Goal: Transaction & Acquisition: Purchase product/service

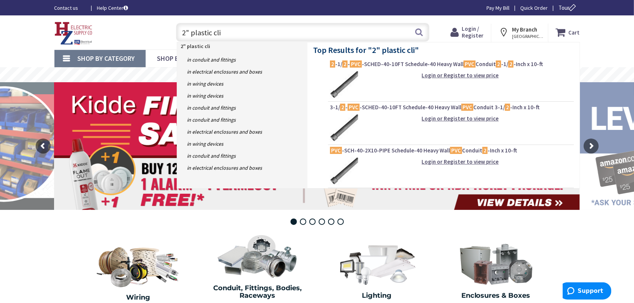
type input "2" plastic clip"
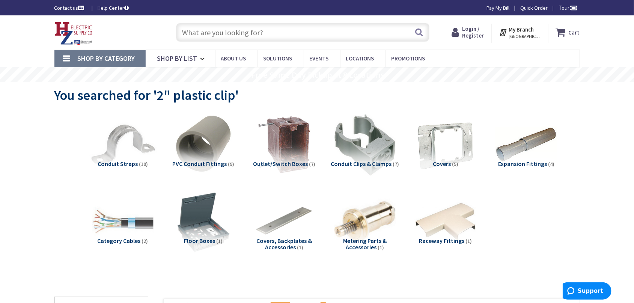
click at [133, 132] on img at bounding box center [123, 145] width 68 height 68
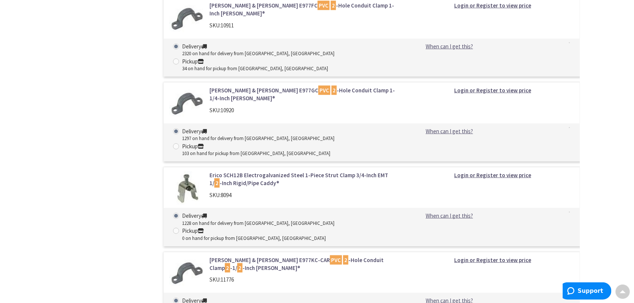
scroll to position [478, 0]
click at [227, 256] on link "Thomas & Betts E977KC-CAR PVC 2 -Hole Conduit Clamp 2 -1/ 2 -Inch Carlon®" at bounding box center [304, 264] width 191 height 16
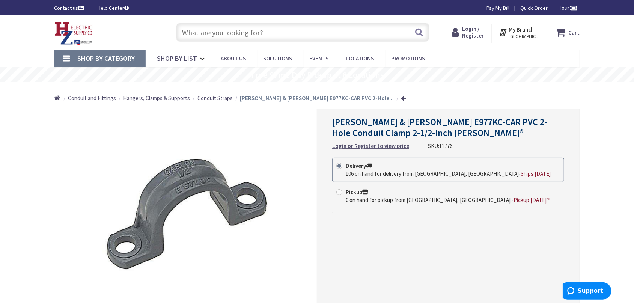
click at [475, 32] on span "Login / Register" at bounding box center [473, 32] width 22 height 14
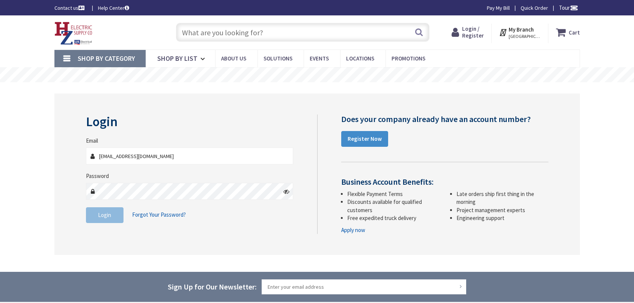
type input "dja@luhvac.com"
click at [98, 220] on button "Login" at bounding box center [105, 215] width 38 height 16
